Goal: Information Seeking & Learning: Find specific fact

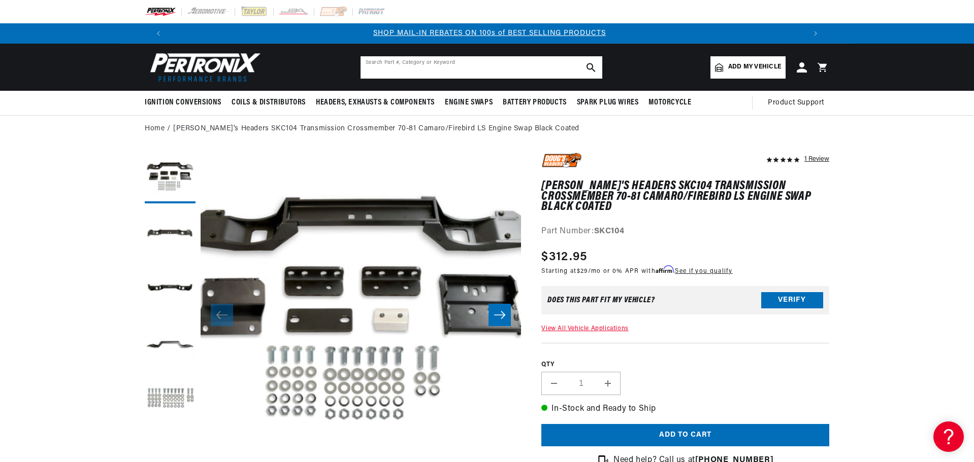
click at [419, 74] on input "text" at bounding box center [481, 67] width 242 height 22
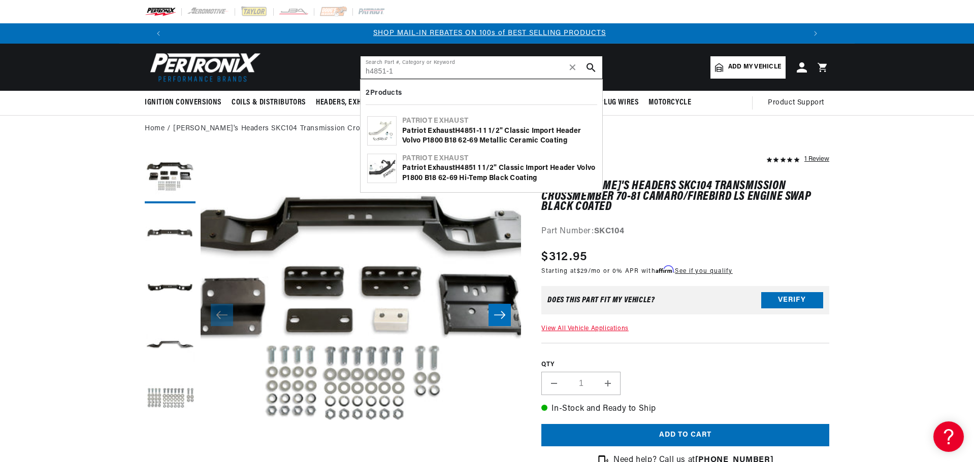
type input "h4851-1"
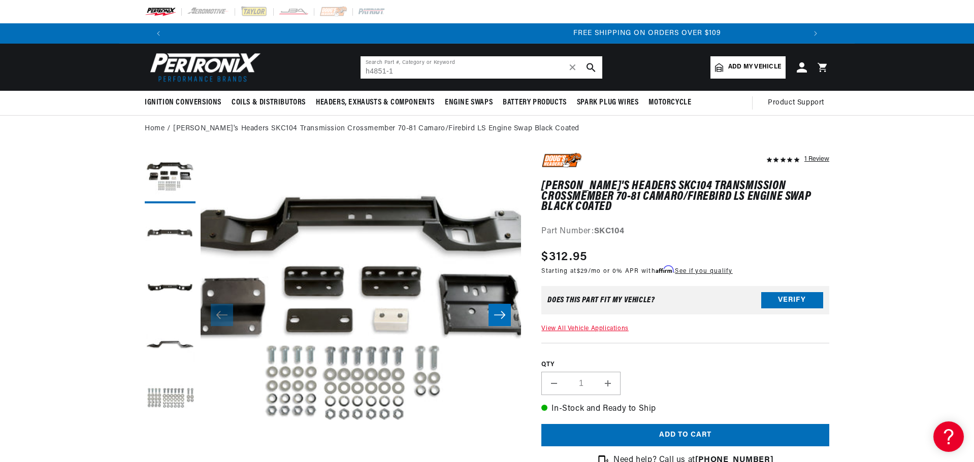
scroll to position [0, 1197]
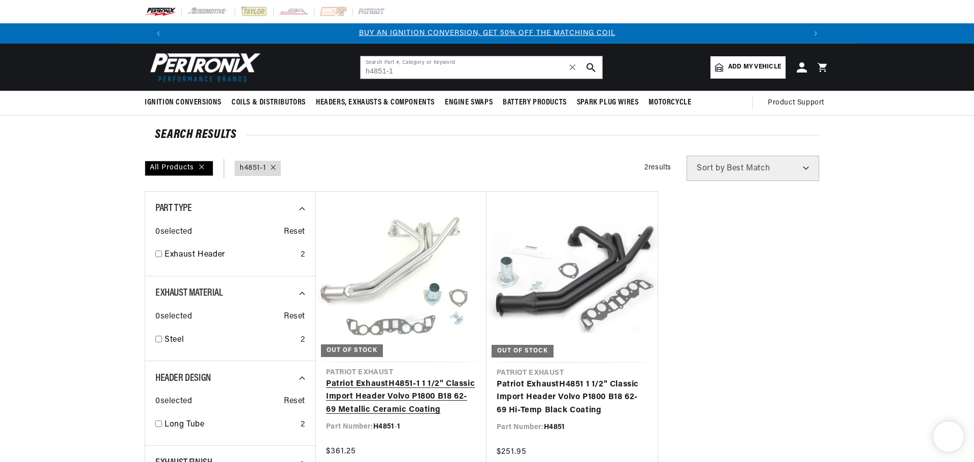
click at [423, 378] on link "Patriot Exhaust H4851 - 1 1 1 /2" Classic Import Header Volvo P 1 800 B 1 8 62-…" at bounding box center [401, 397] width 150 height 39
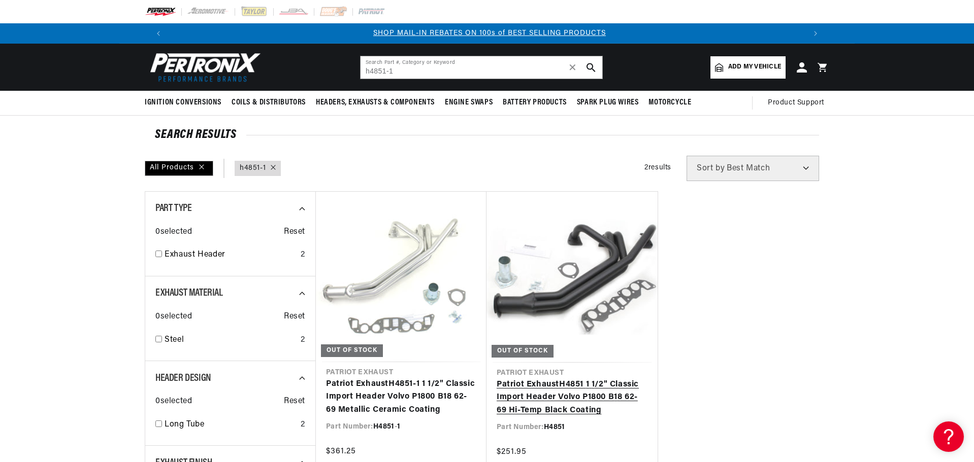
click at [587, 379] on link "Patriot Exhaust H4851 1 1 /2" Classic Import Header Volvo P 1 800 B 1 8 62-69 H…" at bounding box center [571, 398] width 151 height 39
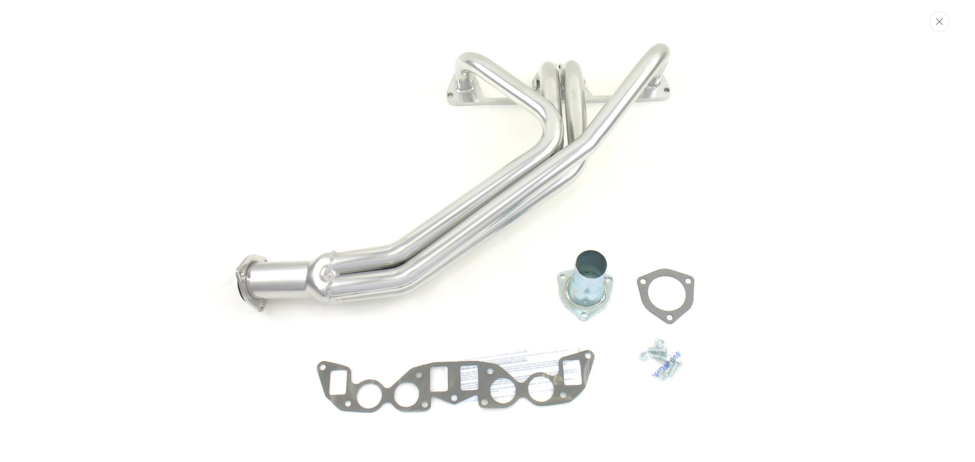
click at [631, 333] on img "Media gallery" at bounding box center [487, 231] width 548 height 548
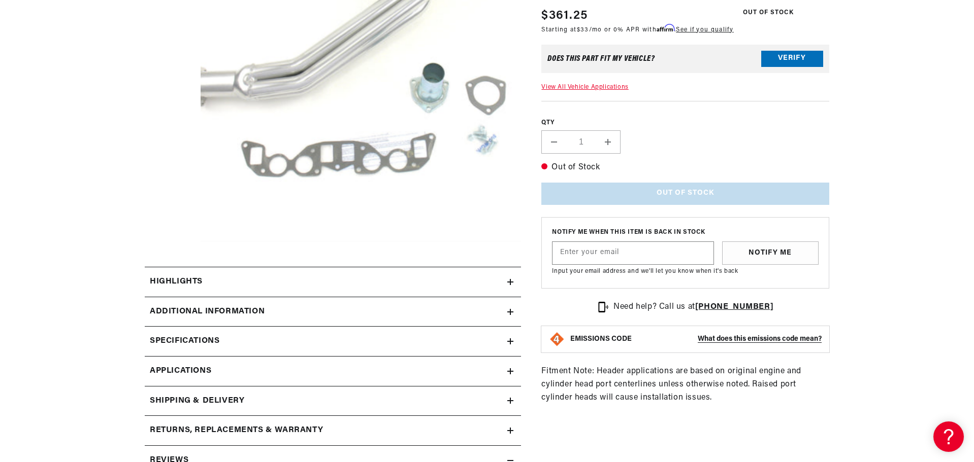
scroll to position [0, 634]
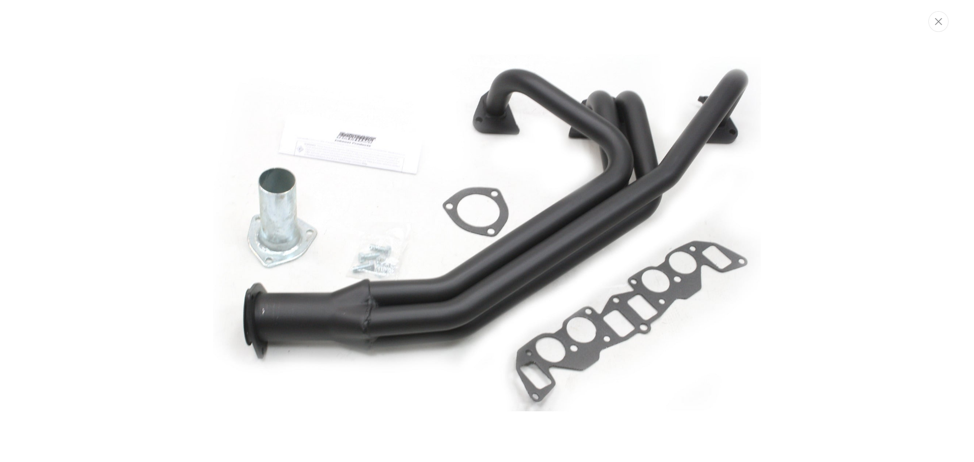
scroll to position [53, 0]
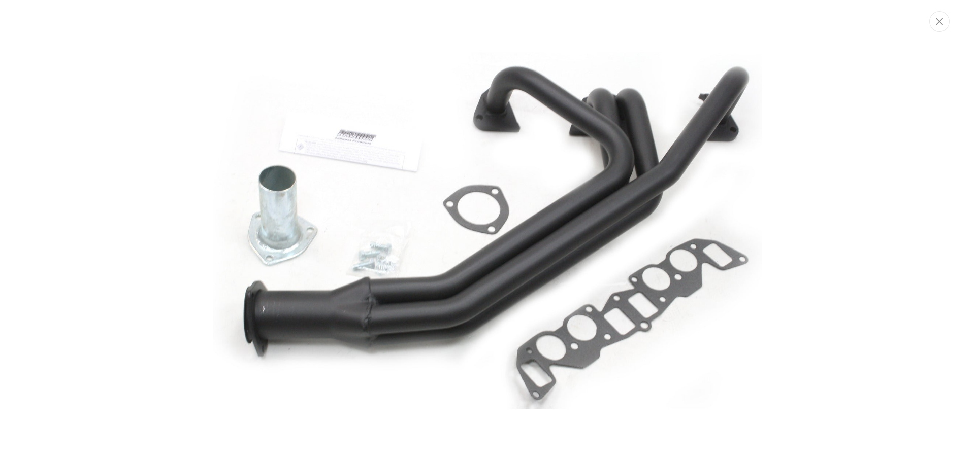
click at [472, 174] on img "Media gallery" at bounding box center [487, 231] width 548 height 548
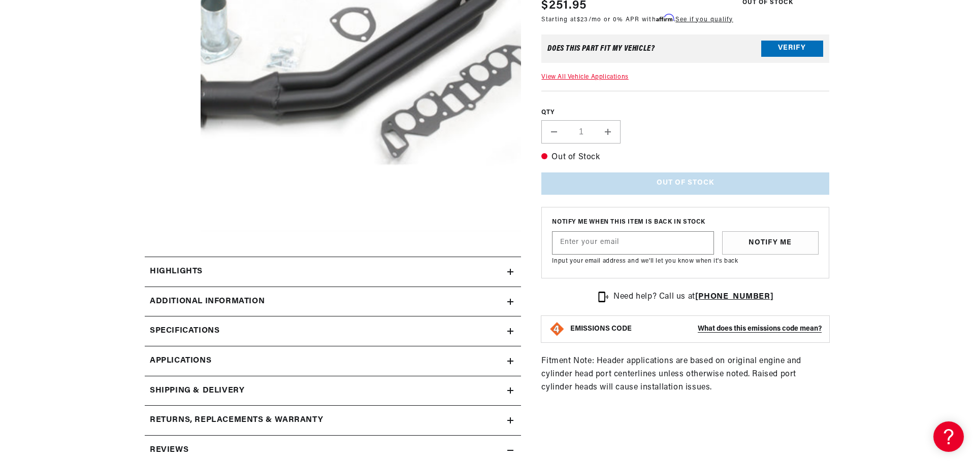
scroll to position [0, 1264]
